Goal: Task Accomplishment & Management: Use online tool/utility

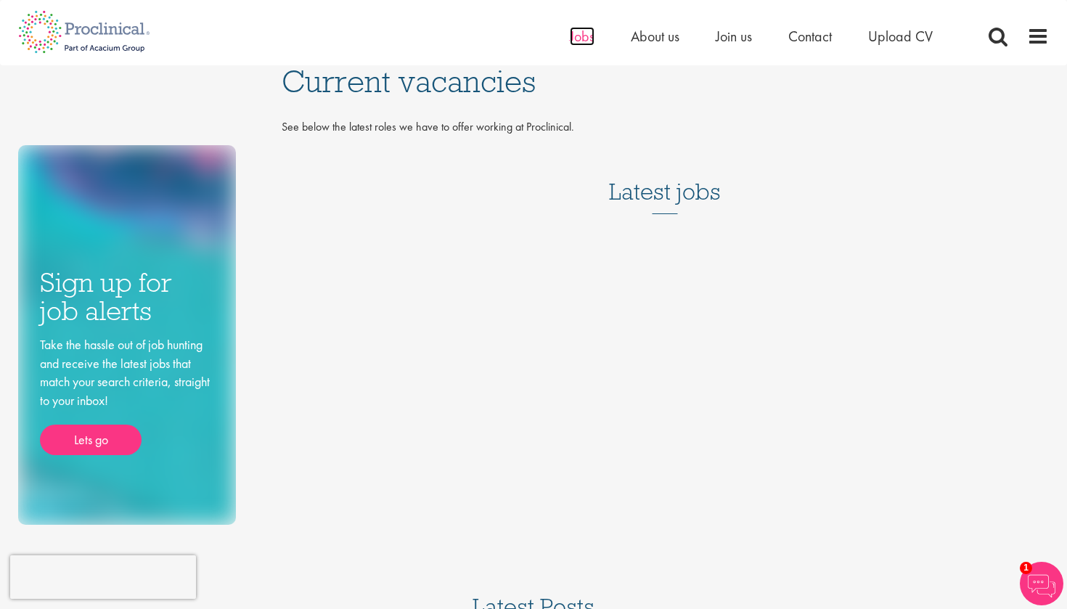
click at [583, 34] on span "Jobs" at bounding box center [582, 36] width 25 height 19
